Goal: Information Seeking & Learning: Learn about a topic

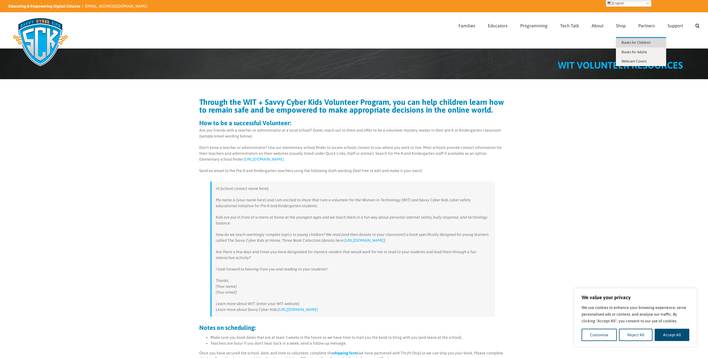
click at [627, 42] on span "Books for Children" at bounding box center [635, 42] width 29 height 4
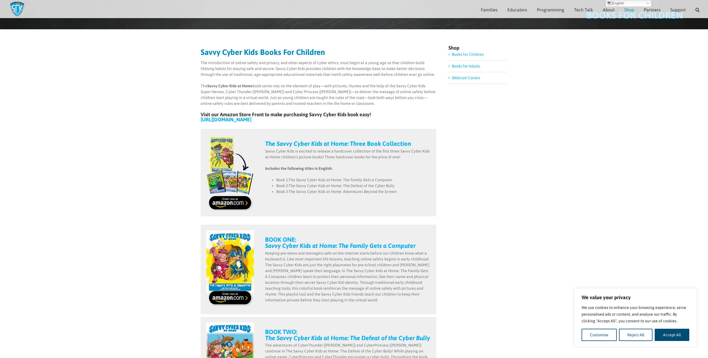
scroll to position [82, 0]
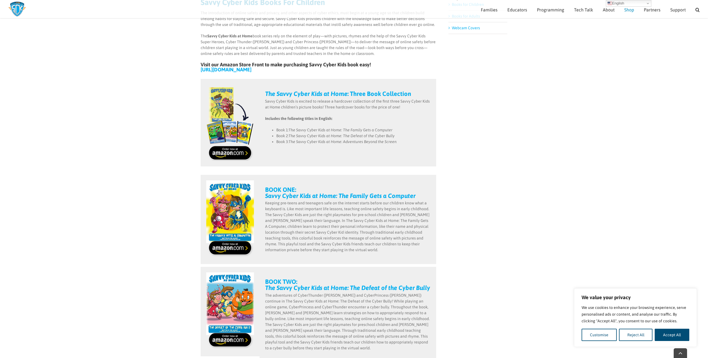
click at [238, 152] on img "books-3-book-collection" at bounding box center [230, 123] width 48 height 76
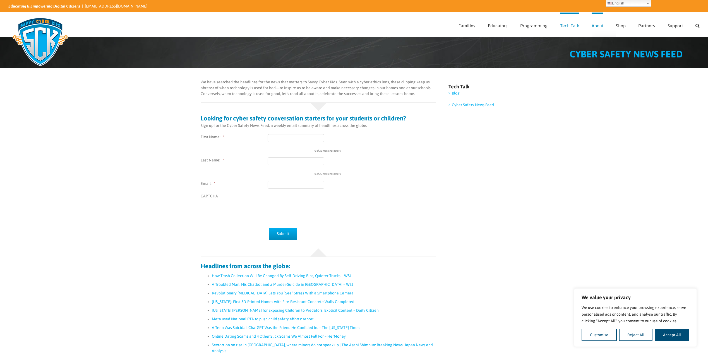
click at [594, 25] on span "About" at bounding box center [597, 25] width 12 height 4
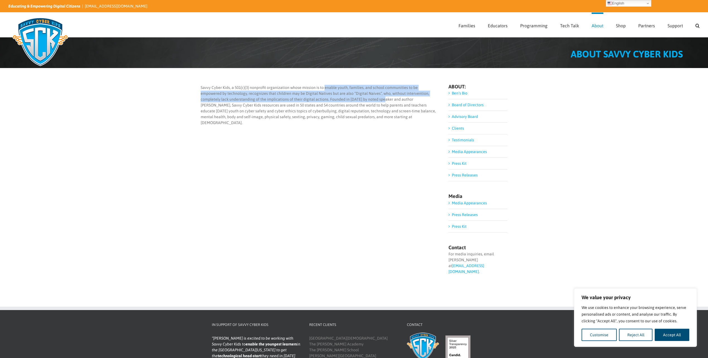
drag, startPoint x: 324, startPoint y: 88, endPoint x: 382, endPoint y: 97, distance: 59.0
click at [382, 97] on p "Savvy Cyber Kids, a 501(c)(3) nonprofit organization whose mission is to enable…" at bounding box center [319, 105] width 236 height 41
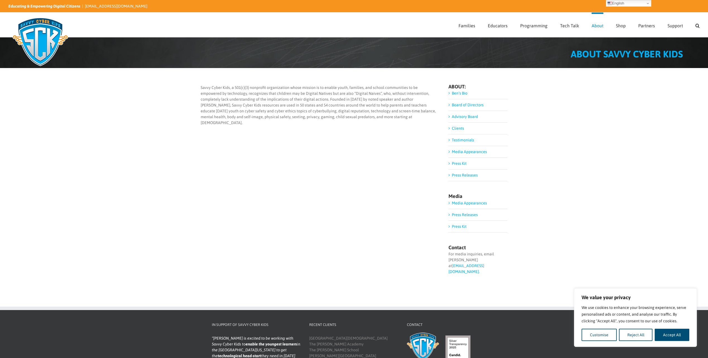
drag, startPoint x: 382, startPoint y: 97, endPoint x: 385, endPoint y: 103, distance: 7.0
click at [385, 103] on p "Savvy Cyber Kids, a 501(c)(3) nonprofit organization whose mission is to enable…" at bounding box center [319, 105] width 236 height 41
click at [382, 105] on p "Savvy Cyber Kids, a 501(c)(3) nonprofit organization whose mission is to enable…" at bounding box center [319, 105] width 236 height 41
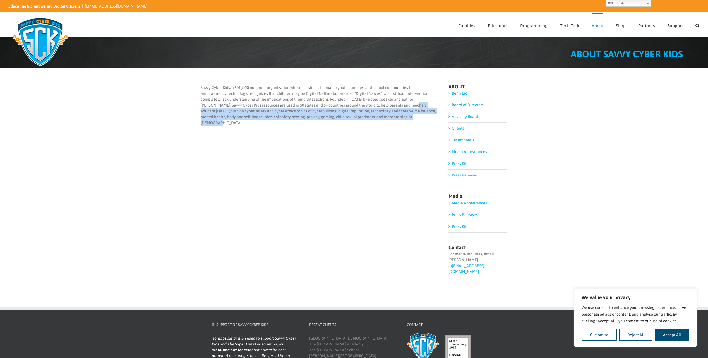
drag, startPoint x: 393, startPoint y: 104, endPoint x: 386, endPoint y: 119, distance: 16.3
click at [386, 119] on p "Savvy Cyber Kids, a 501(c)(3) nonprofit organization whose mission is to enable…" at bounding box center [319, 105] width 236 height 41
copy p "educate [DATE] youth on cyber safety and cyber ethics topics of cyberbullying, …"
